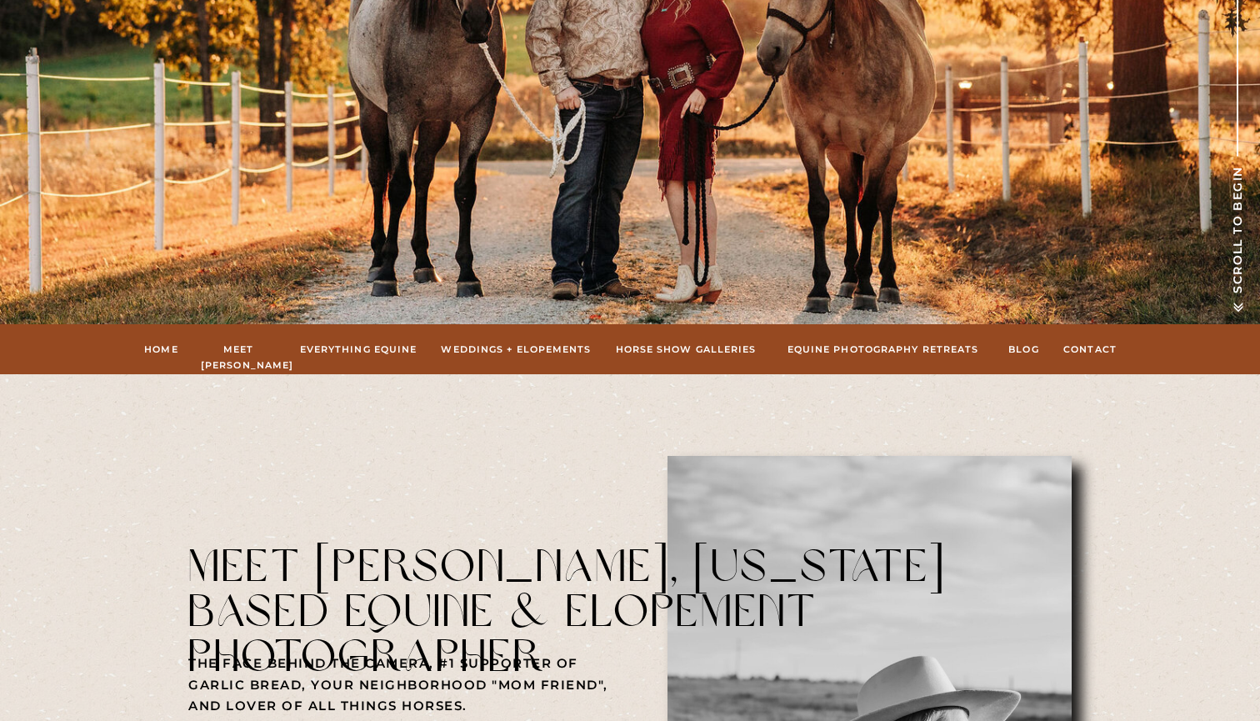
scroll to position [440, 0]
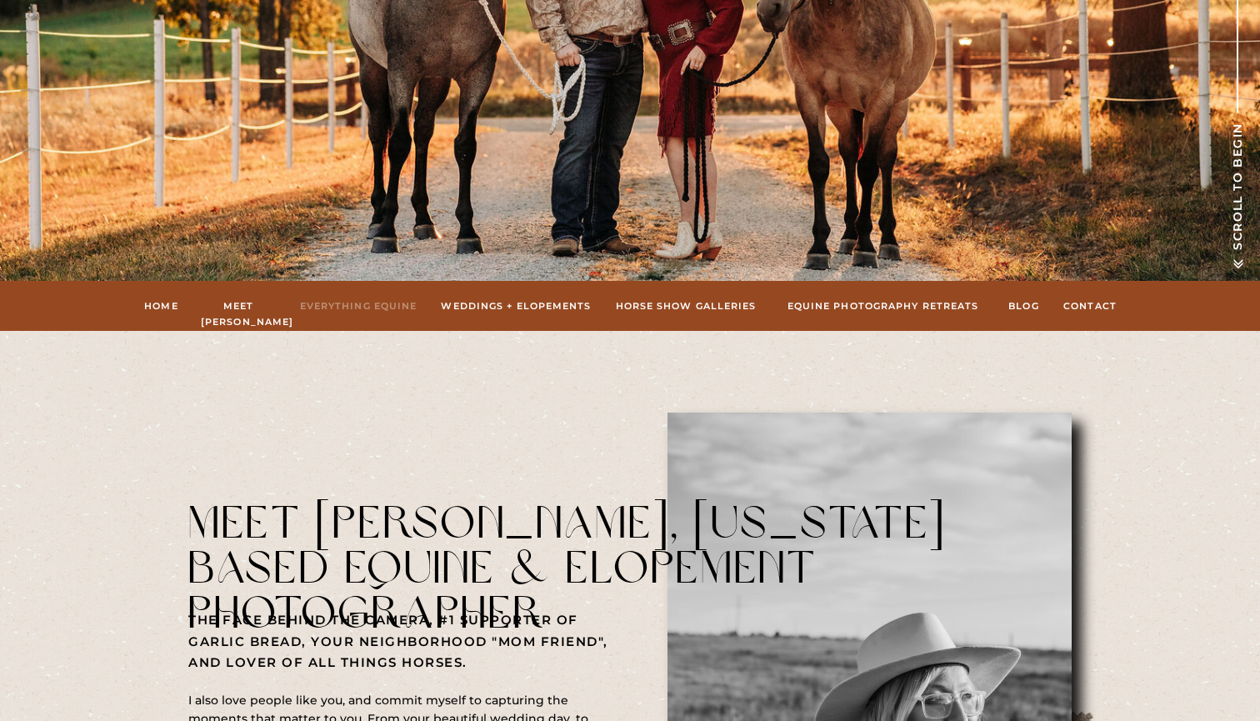
click at [364, 303] on nav "Everything Equine" at bounding box center [358, 305] width 122 height 15
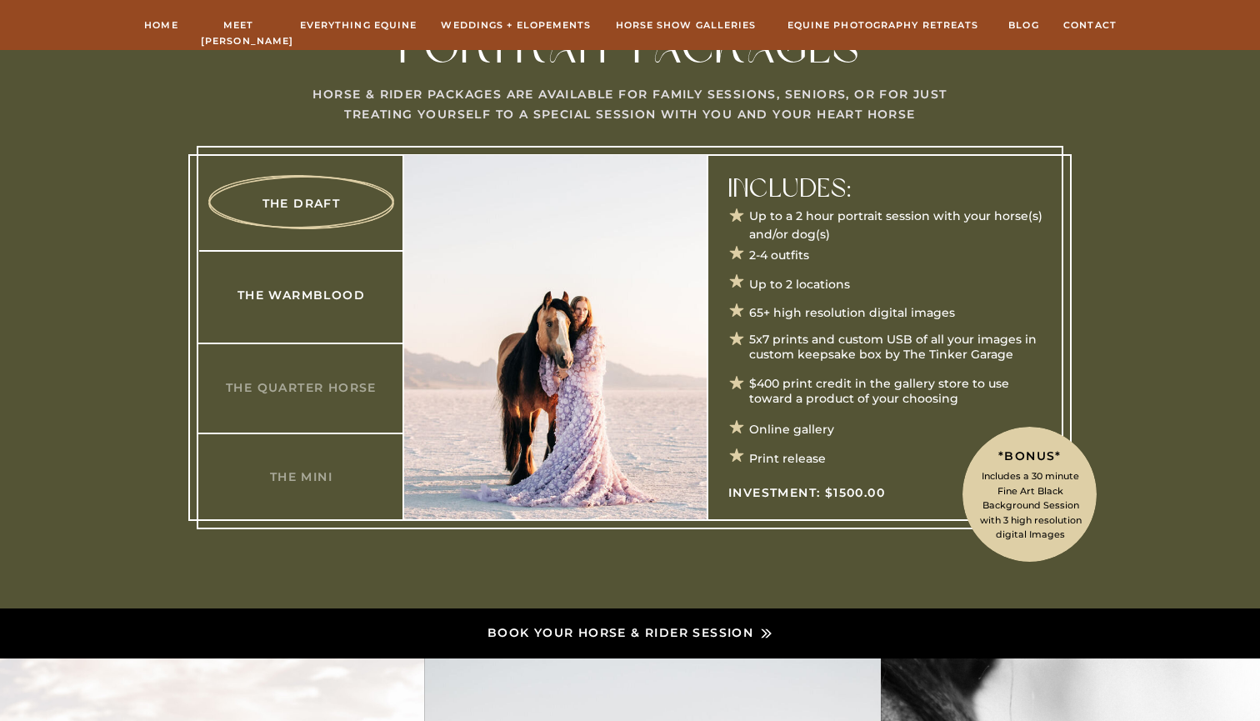
click at [311, 301] on h3 "The Warmblood" at bounding box center [301, 294] width 161 height 17
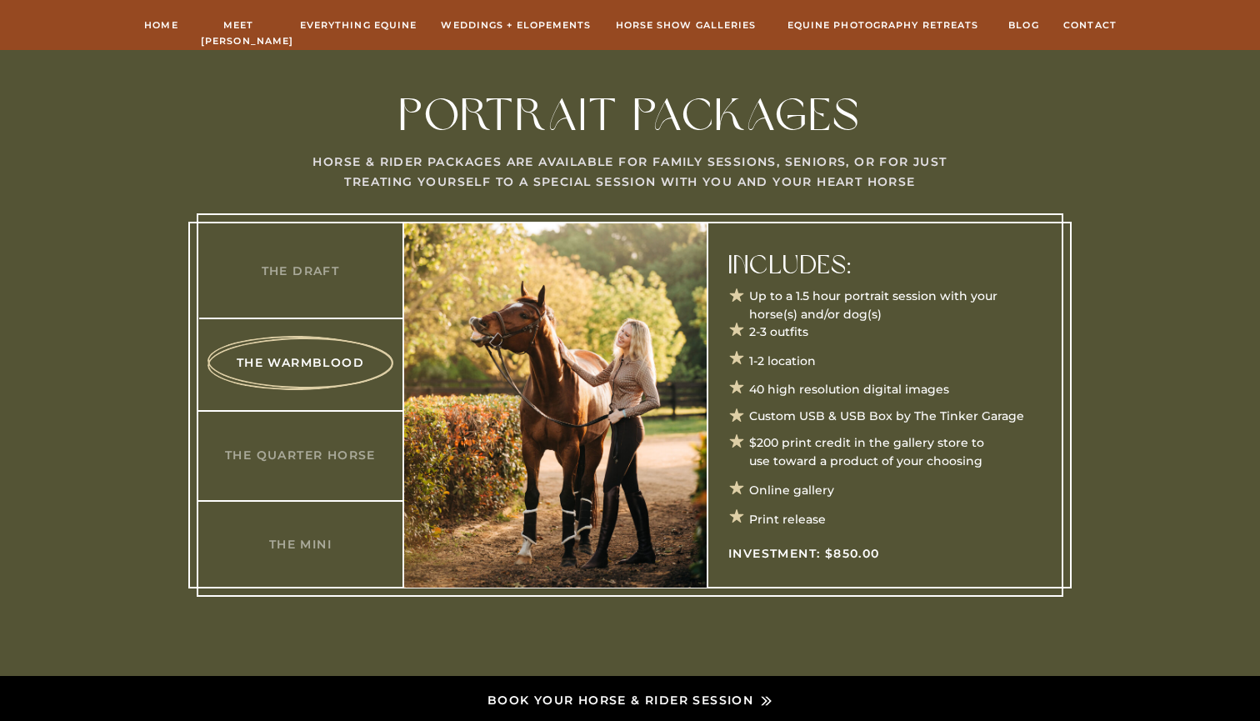
scroll to position [781, 0]
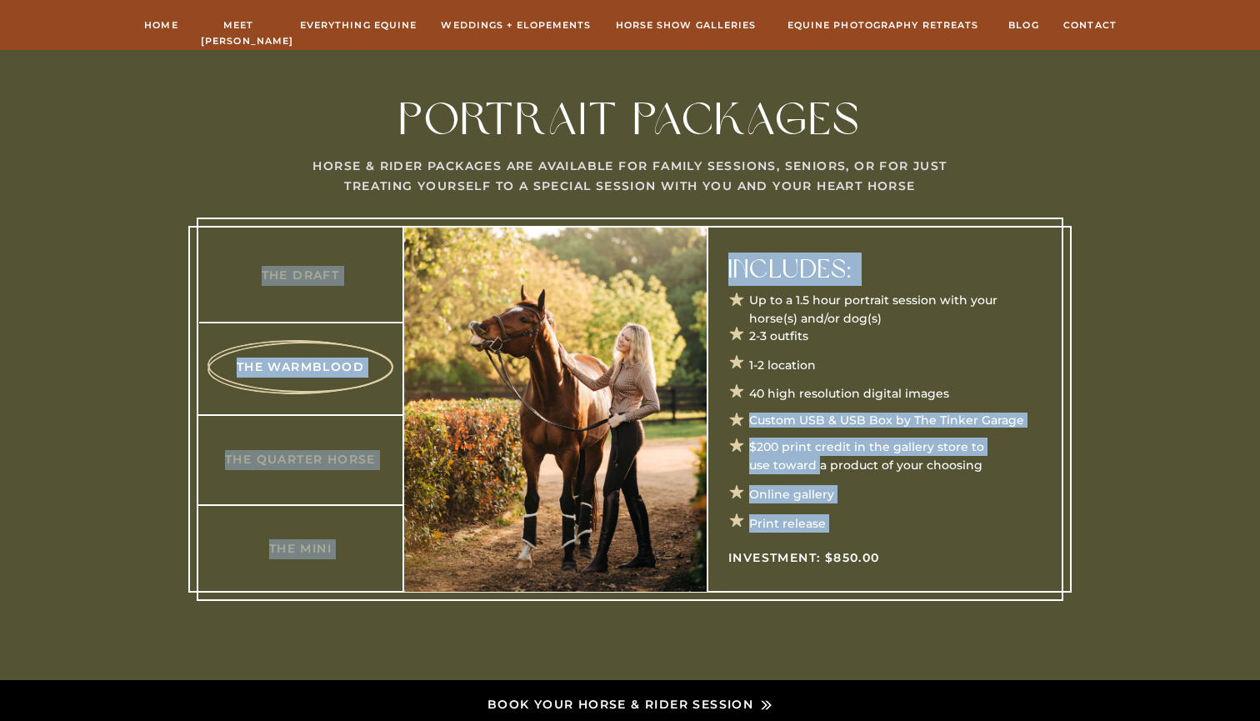
drag, startPoint x: 893, startPoint y: 557, endPoint x: 820, endPoint y: 463, distance: 118.7
click at [820, 463] on div "Up to a 1.5 hour portrait session with your horse(s) and/or dog(s) 2-3 outfits …" at bounding box center [630, 365] width 1000 height 630
click at [820, 453] on p "$200 print credit in the gallery store to use toward a product of your choosing" at bounding box center [871, 445] width 245 height 16
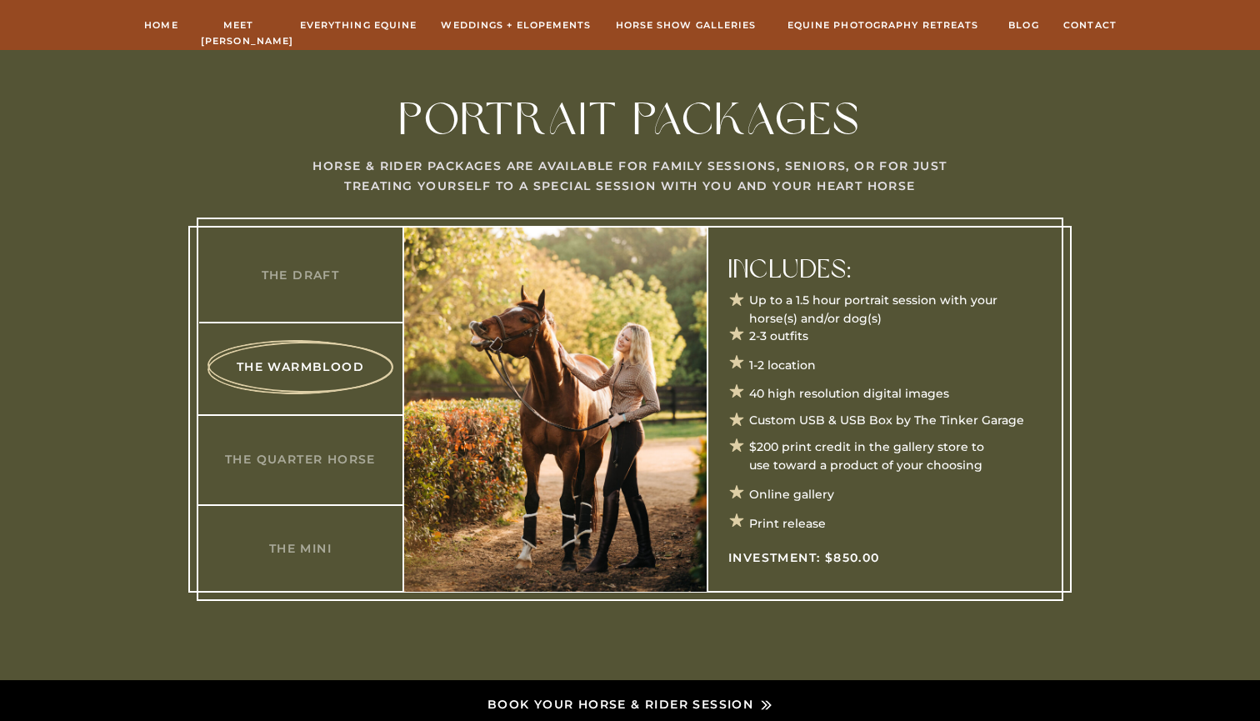
click at [825, 343] on p "2-3 outfits" at bounding box center [855, 335] width 212 height 17
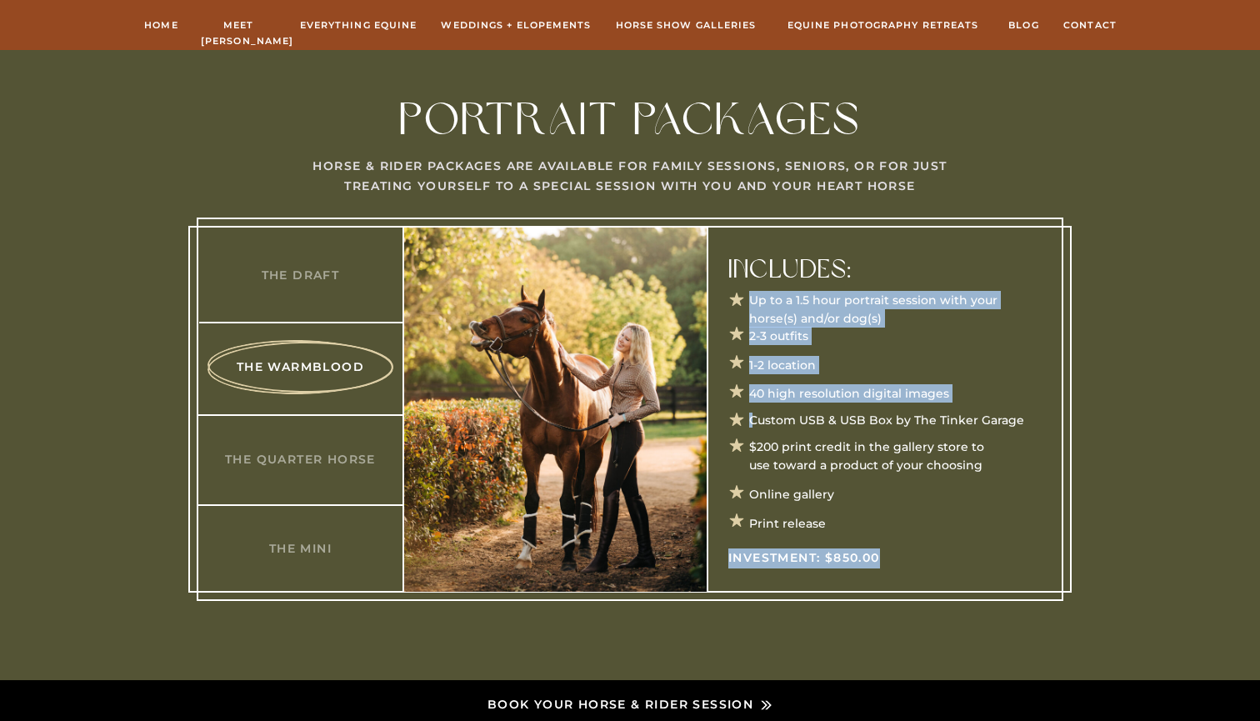
drag, startPoint x: 731, startPoint y: 297, endPoint x: 894, endPoint y: 557, distance: 305.8
click at [894, 557] on div "Up to a 1.5 hour portrait session with your horse(s) and/or dog(s) 2-3 outfits …" at bounding box center [630, 365] width 1000 height 630
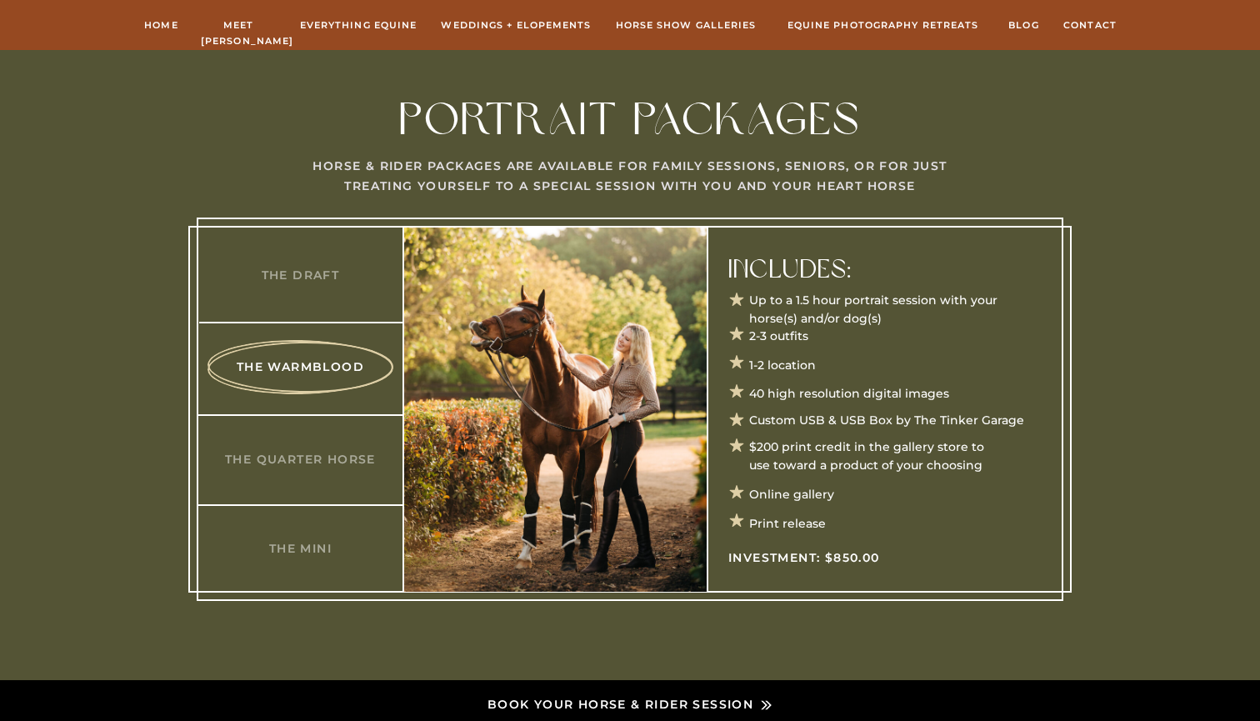
click at [841, 509] on div at bounding box center [630, 408] width 866 height 383
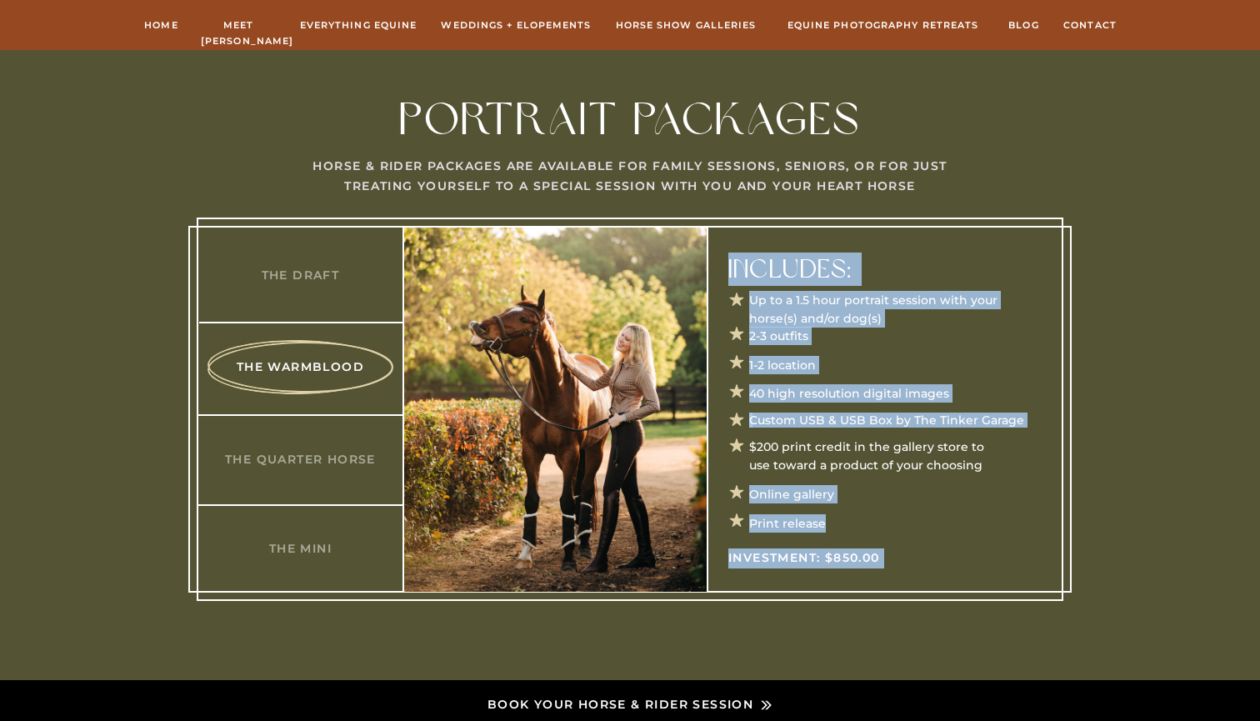
drag, startPoint x: 832, startPoint y: 525, endPoint x: 752, endPoint y: 302, distance: 236.4
click at [752, 302] on div "Up to a 1.5 hour portrait session with your horse(s) and/or dog(s) 2-3 outfits …" at bounding box center [630, 365] width 1000 height 630
copy div "Up to a 1.5 hour portrait session with your horse(s) and/or dog(s) 2-3 outfits …"
